Goal: Information Seeking & Learning: Learn about a topic

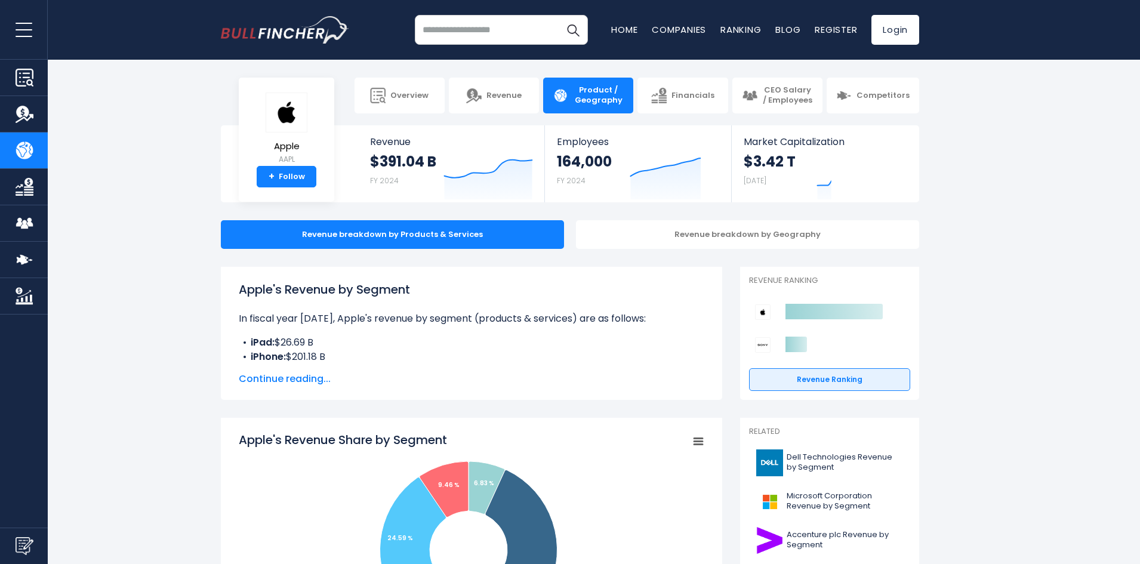
click at [289, 382] on span "Continue reading..." at bounding box center [471, 379] width 465 height 14
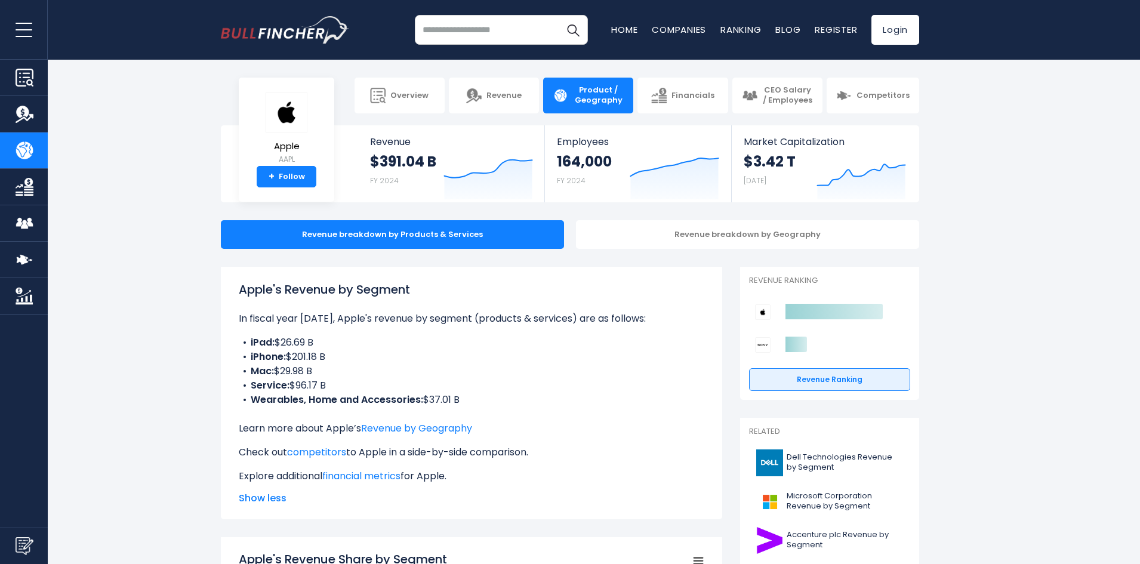
drag, startPoint x: 313, startPoint y: 368, endPoint x: 233, endPoint y: 371, distance: 80.6
click at [233, 371] on div "Apple's Revenue by Segment In fiscal year [DATE], Apple's revenue by segment (p…" at bounding box center [471, 393] width 501 height 252
drag, startPoint x: 247, startPoint y: 341, endPoint x: 314, endPoint y: 341, distance: 67.4
click at [308, 341] on li "iPad: $26.69 B" at bounding box center [471, 342] width 465 height 14
click at [314, 341] on li "iPad: $26.69 B" at bounding box center [471, 342] width 465 height 14
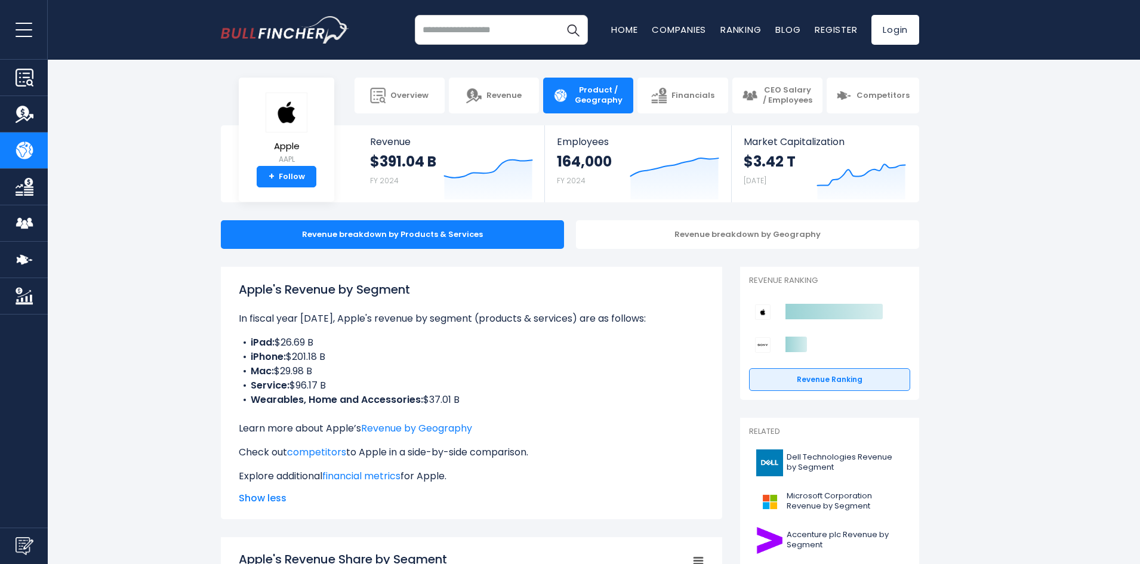
drag, startPoint x: 329, startPoint y: 374, endPoint x: 249, endPoint y: 375, distance: 80.6
click at [249, 375] on li "Mac: $29.98 B" at bounding box center [471, 371] width 465 height 14
click at [323, 371] on li "Mac: $29.98 B" at bounding box center [471, 371] width 465 height 14
drag, startPoint x: 257, startPoint y: 340, endPoint x: 313, endPoint y: 359, distance: 59.4
click at [310, 359] on ul "iPad: $26.69 B iPhone: $201.18 B Mac: $29.98 B Service: $96.17 B Wearables, Hom…" at bounding box center [471, 371] width 465 height 72
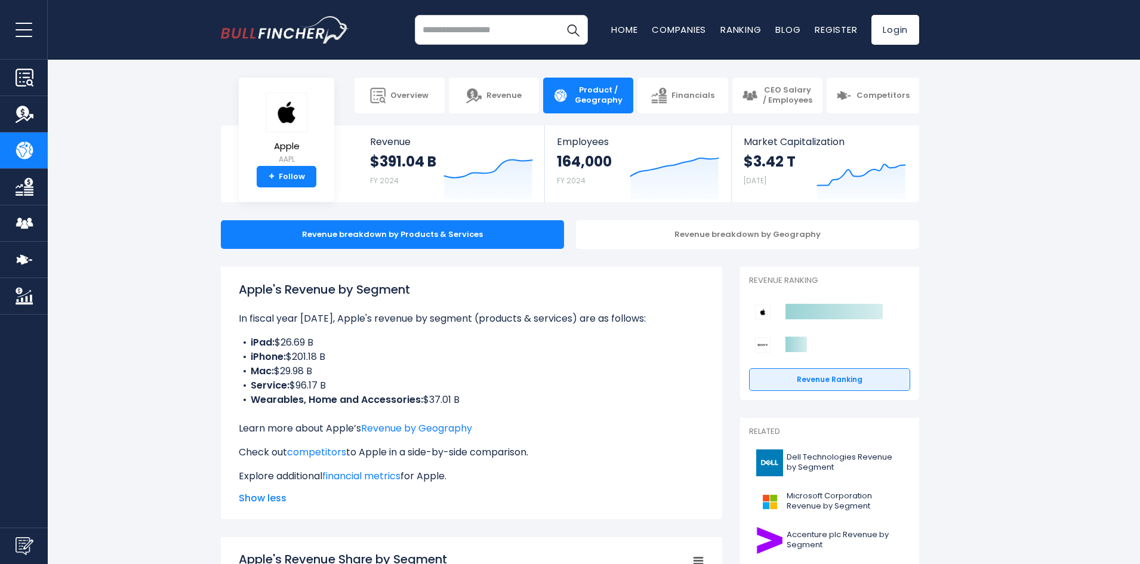
click at [338, 371] on li "Mac: $29.98 B" at bounding box center [471, 371] width 465 height 14
drag, startPoint x: 485, startPoint y: 401, endPoint x: 214, endPoint y: 330, distance: 280.6
click at [326, 363] on li "iPhone: $201.18 B" at bounding box center [471, 357] width 465 height 14
drag, startPoint x: 343, startPoint y: 381, endPoint x: 234, endPoint y: 348, distance: 114.0
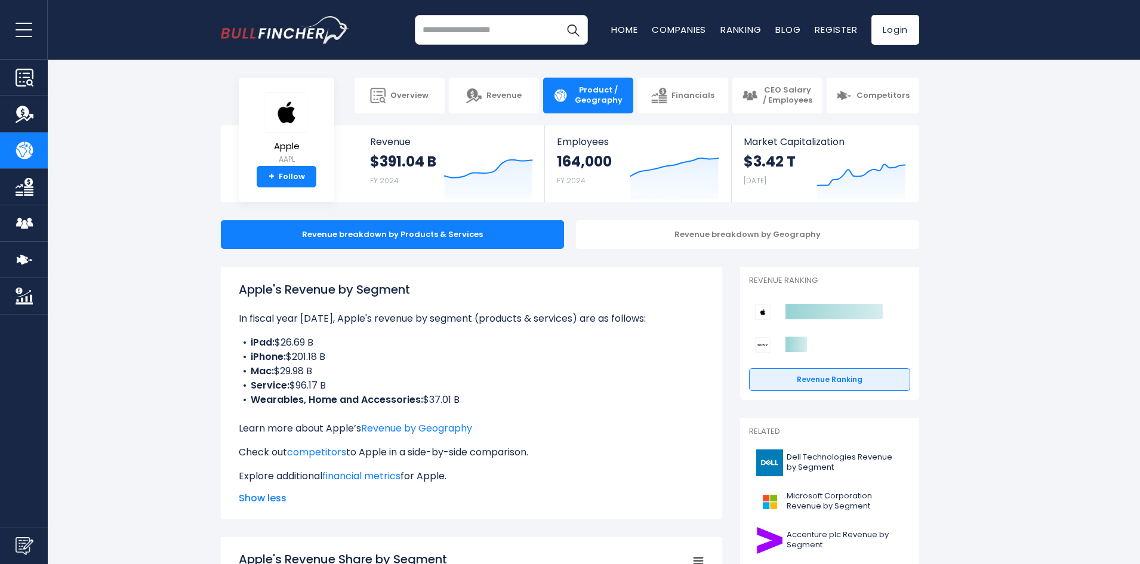
click at [234, 348] on div "Apple's Revenue by Segment In fiscal year [DATE], Apple's revenue by segment (p…" at bounding box center [471, 393] width 501 height 252
click at [508, 415] on div "Apple's Revenue by Segment In fiscal year [DATE], Apple's revenue by segment (p…" at bounding box center [471, 381] width 465 height 203
